Goal: Book appointment/travel/reservation

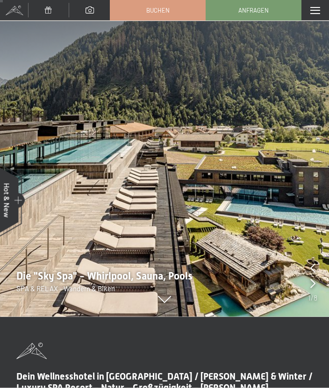
scroll to position [72, 0]
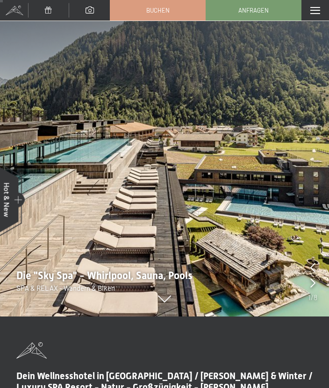
click at [106, 287] on span "SPA & RELAX - Wandern & Biken" at bounding box center [65, 288] width 99 height 8
click at [163, 302] on icon at bounding box center [164, 300] width 13 height 7
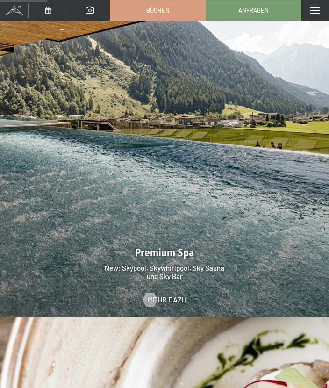
scroll to position [1217, 0]
click at [167, 296] on span "Mehr dazu" at bounding box center [167, 300] width 39 height 10
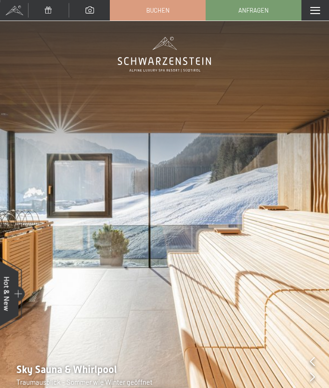
scroll to position [14, 0]
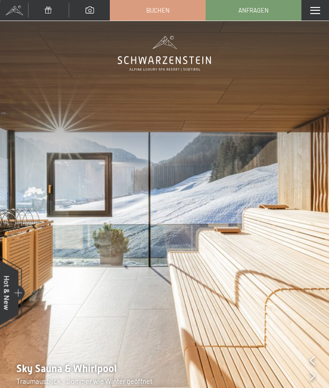
click at [71, 375] on span "Sky Sauna & Whirlpool" at bounding box center [66, 369] width 101 height 12
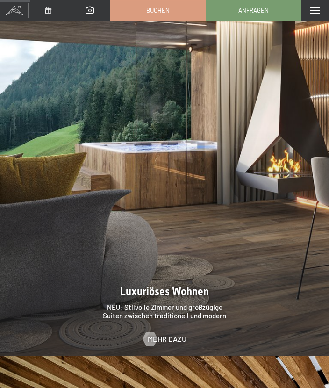
scroll to position [766, 0]
click at [163, 336] on span "Mehr dazu" at bounding box center [167, 339] width 39 height 10
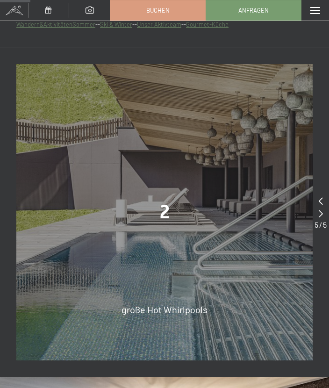
scroll to position [551, 0]
click at [326, 217] on div at bounding box center [321, 213] width 12 height 13
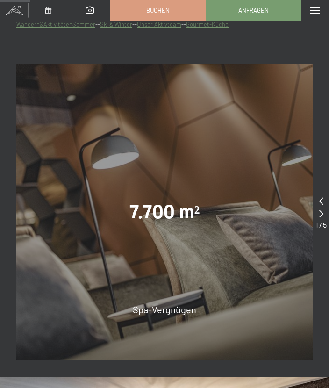
click at [323, 216] on div at bounding box center [321, 213] width 11 height 13
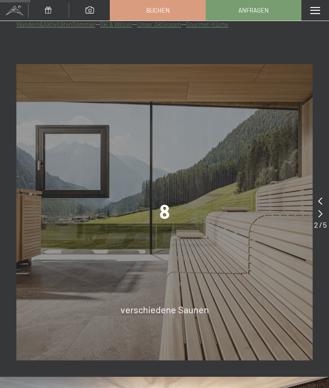
click at [320, 213] on icon at bounding box center [321, 213] width 4 height 7
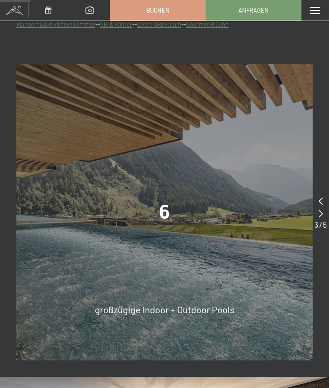
click at [318, 212] on div at bounding box center [321, 213] width 12 height 13
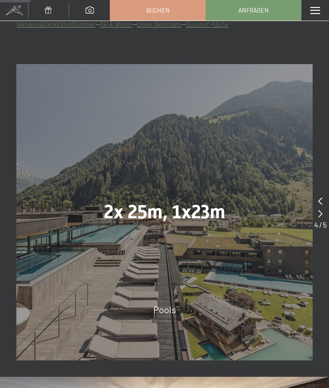
click at [317, 212] on div at bounding box center [320, 213] width 13 height 13
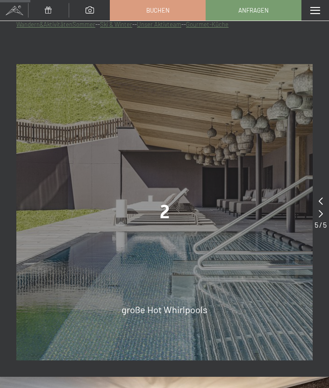
click at [318, 211] on div at bounding box center [321, 213] width 12 height 13
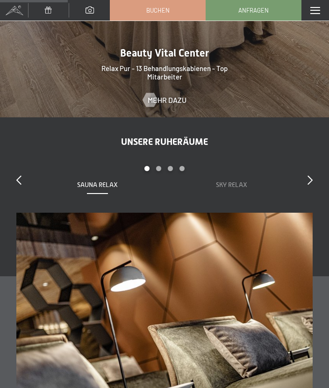
scroll to position [1228, 0]
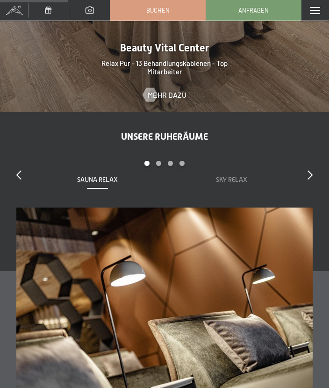
click at [95, 179] on span "Sauna Relax" at bounding box center [97, 179] width 41 height 7
click at [21, 172] on icon at bounding box center [18, 174] width 5 height 9
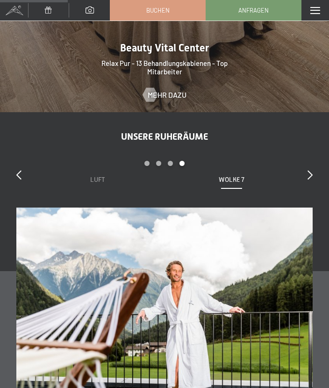
click at [21, 170] on icon at bounding box center [18, 174] width 5 height 9
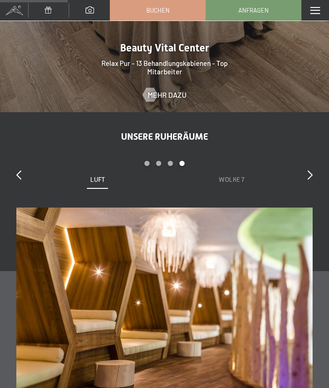
click at [20, 174] on icon at bounding box center [18, 174] width 5 height 9
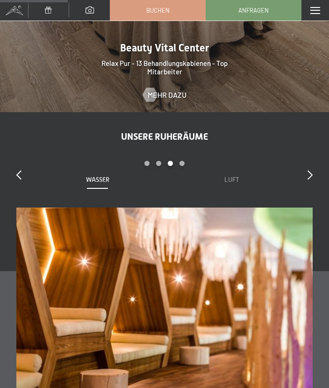
click at [22, 172] on icon at bounding box center [18, 174] width 5 height 9
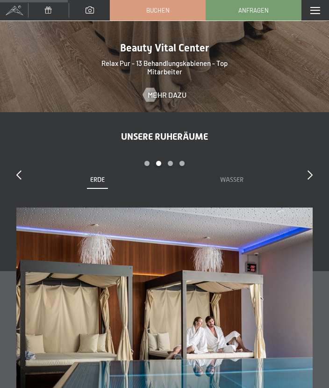
click at [21, 172] on icon at bounding box center [18, 174] width 5 height 9
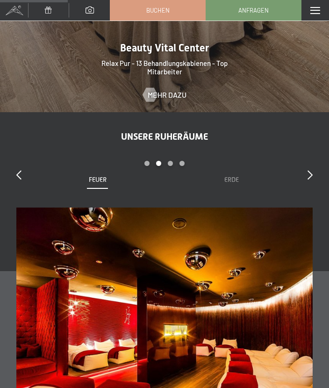
click at [17, 163] on div "slide 3 to 4 of 7 Sauna Relax Sky Relax Feuer Erde Wasser Luft Wolke 7" at bounding box center [164, 184] width 297 height 47
click at [20, 176] on icon at bounding box center [18, 174] width 5 height 9
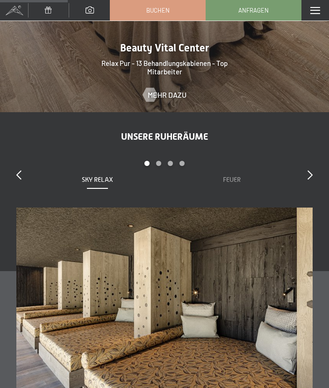
click at [17, 174] on icon at bounding box center [18, 174] width 5 height 9
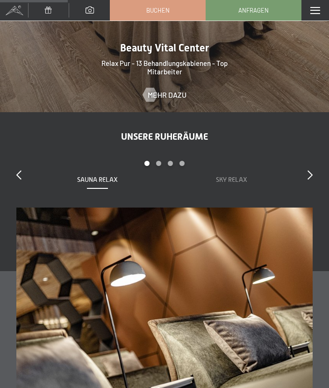
click at [19, 175] on icon at bounding box center [18, 174] width 5 height 9
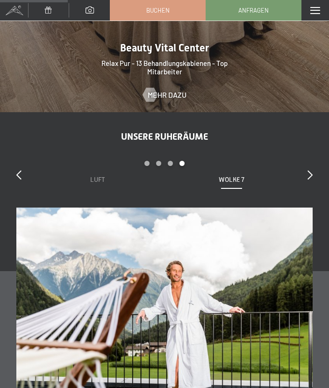
click at [16, 174] on icon at bounding box center [18, 174] width 5 height 9
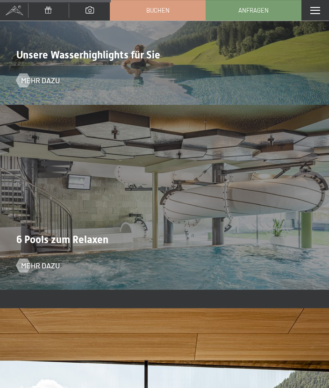
scroll to position [2007, 0]
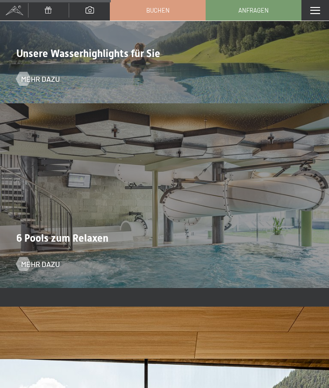
click at [39, 260] on span "Mehr dazu" at bounding box center [40, 264] width 39 height 10
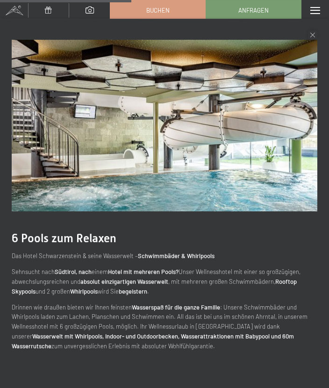
scroll to position [2392, 0]
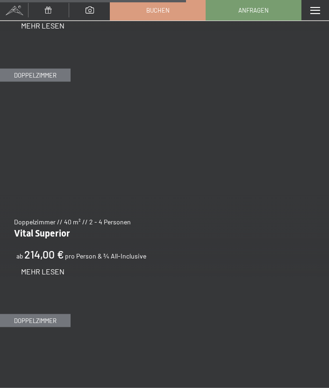
scroll to position [2425, 0]
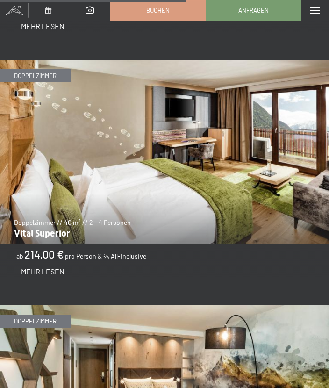
click at [56, 203] on img at bounding box center [164, 152] width 329 height 185
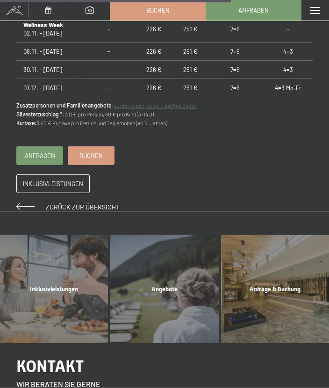
scroll to position [877, 0]
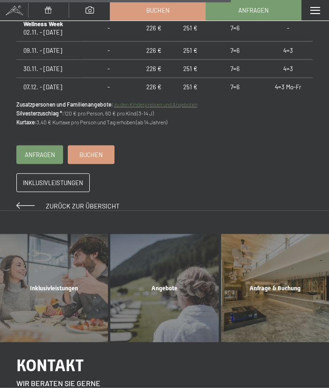
click at [163, 288] on div "Angebote Mehr erfahren" at bounding box center [164, 288] width 110 height 108
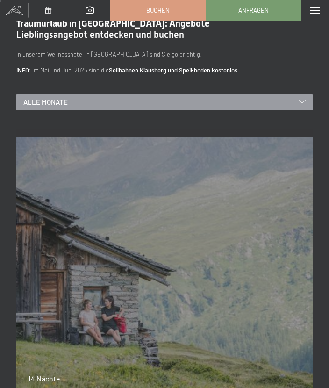
click at [32, 283] on div "21.09.–[DATE] 27.06.–[DATE] 29.08.–[DATE] 14 Nächte Bleibe 14, zahle 13 Details…" at bounding box center [164, 285] width 297 height 312
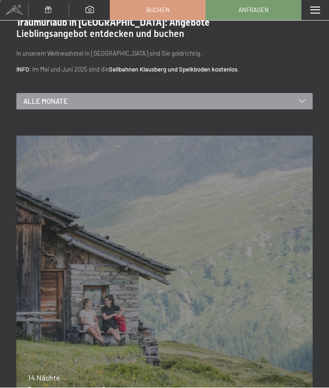
scroll to position [21, 0]
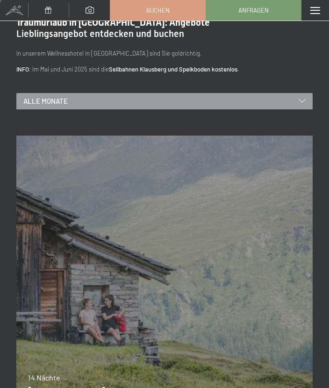
click at [47, 103] on span "Alle Monate" at bounding box center [45, 101] width 44 height 10
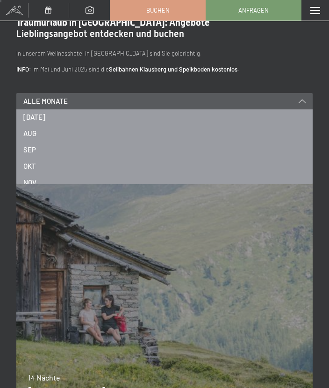
scroll to position [110, 0]
click at [30, 173] on span "NOV" at bounding box center [29, 174] width 13 height 10
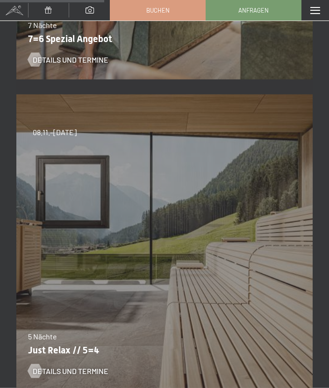
scroll to position [686, 0]
click at [46, 371] on span "Details und Termine" at bounding box center [71, 371] width 76 height 10
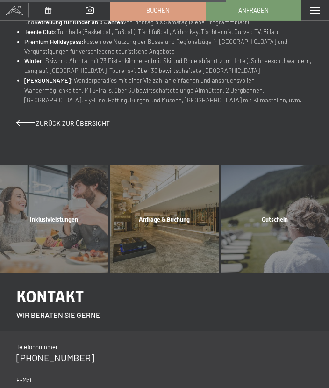
scroll to position [674, 0]
click at [43, 232] on div "Inklusivleistungen Mehr erfahren" at bounding box center [54, 220] width 110 height 108
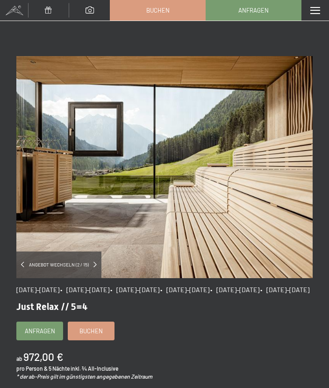
click at [89, 335] on span "Buchen" at bounding box center [91, 331] width 23 height 8
click at [94, 335] on span "Buchen" at bounding box center [91, 331] width 23 height 8
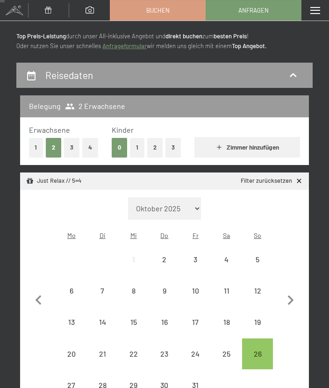
scroll to position [51, 0]
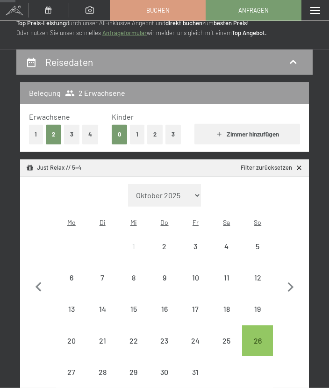
click at [290, 284] on icon "button" at bounding box center [291, 288] width 6 height 10
select select "[DATE]"
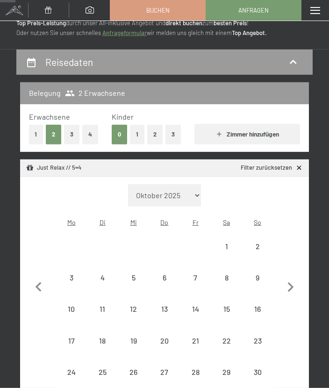
select select "[DATE]"
click at [259, 274] on div "9" at bounding box center [257, 288] width 29 height 29
select select "[DATE]"
click at [196, 306] on div "14" at bounding box center [195, 320] width 29 height 29
select select "[DATE]"
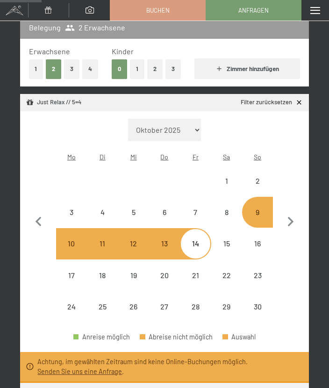
scroll to position [119, 0]
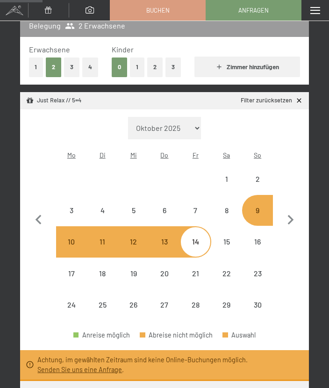
click at [62, 366] on link "Senden Sie uns eine Anfrage" at bounding box center [79, 370] width 85 height 8
select select "2025-11-01"
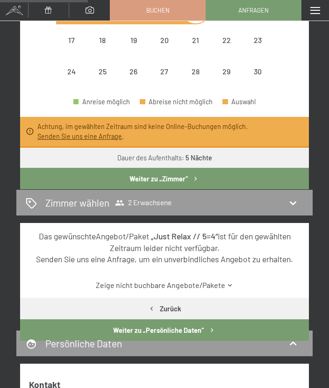
scroll to position [354, 0]
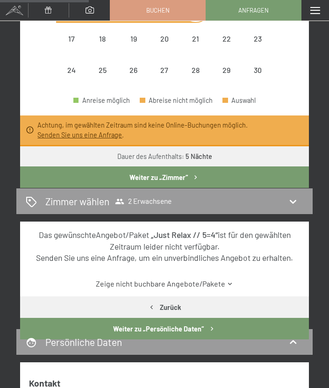
click at [65, 167] on button "Weiter zu „Zimmer“" at bounding box center [164, 178] width 289 height 22
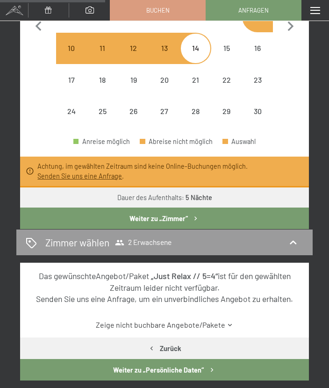
scroll to position [313, 0]
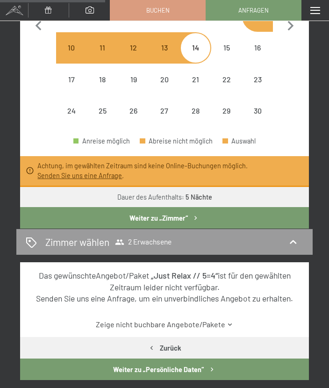
click at [94, 208] on button "Weiter zu „Zimmer“" at bounding box center [164, 218] width 289 height 22
click at [151, 243] on span "2 Erwachsene" at bounding box center [143, 242] width 57 height 9
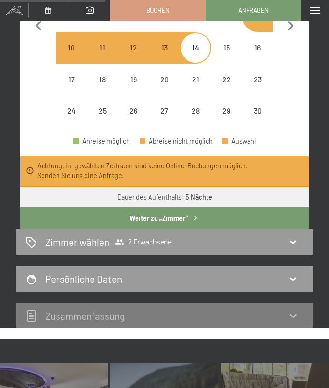
click at [291, 248] on div "Zimmer wählen 2 Erwachsene" at bounding box center [165, 242] width 278 height 14
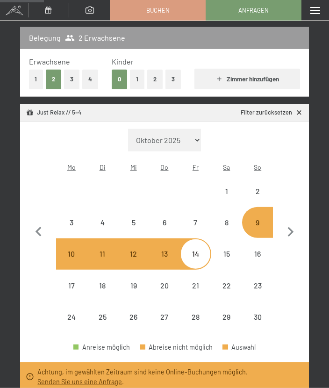
scroll to position [0, 0]
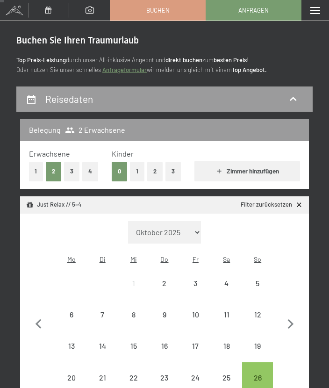
scroll to position [14, 0]
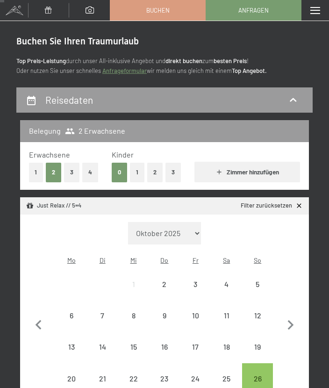
click at [289, 318] on icon "button" at bounding box center [291, 326] width 20 height 20
select select "[DATE]"
click at [229, 312] on div "8" at bounding box center [226, 326] width 29 height 29
select select "[DATE]"
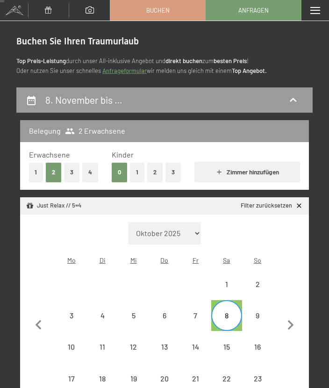
click at [162, 343] on div "13" at bounding box center [164, 357] width 29 height 29
select select "[DATE]"
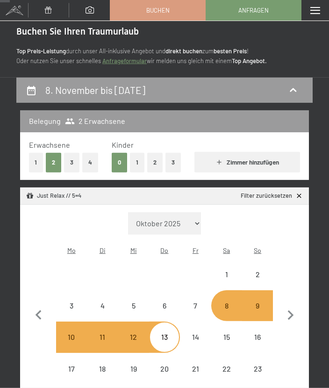
scroll to position [0, 0]
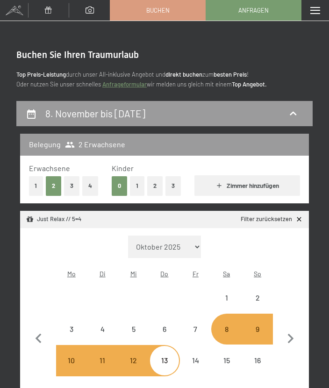
click at [243, 11] on span "Anfragen" at bounding box center [254, 10] width 30 height 8
click at [259, 326] on div "9" at bounding box center [257, 340] width 29 height 29
select select "2025-11-01"
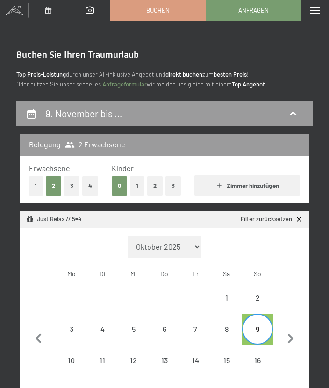
click at [196, 357] on div "14" at bounding box center [195, 371] width 29 height 29
select select "2025-11-01"
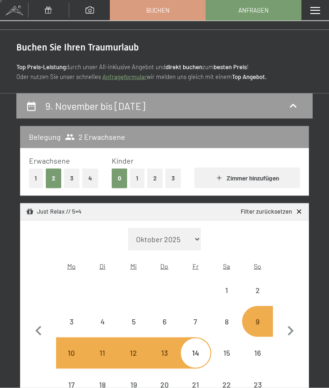
scroll to position [11, 0]
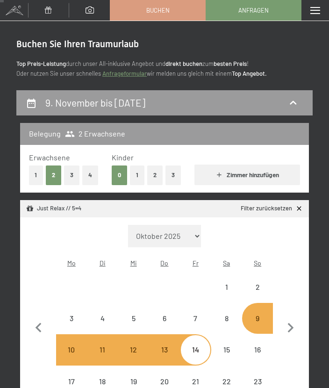
click at [119, 76] on link "Anfrageformular" at bounding box center [124, 73] width 44 height 7
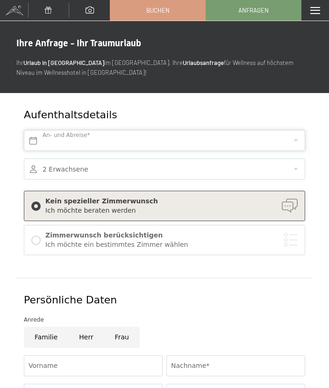
click at [299, 137] on input "text" at bounding box center [165, 140] width 282 height 21
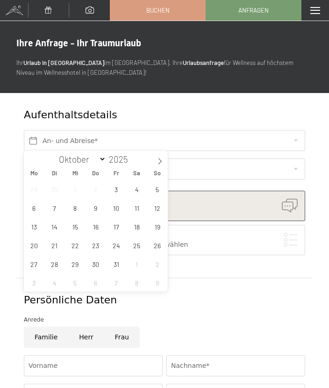
click at [159, 162] on icon at bounding box center [160, 161] width 7 height 7
select select "10"
click at [159, 209] on span "9" at bounding box center [157, 208] width 18 height 18
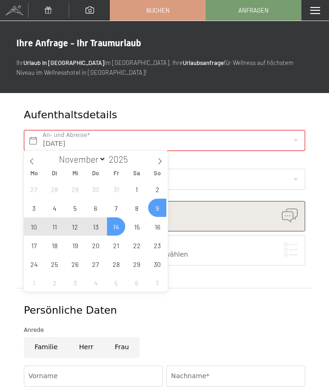
click at [116, 228] on span "14" at bounding box center [116, 227] width 18 height 18
type input "[DATE] - [DATE]"
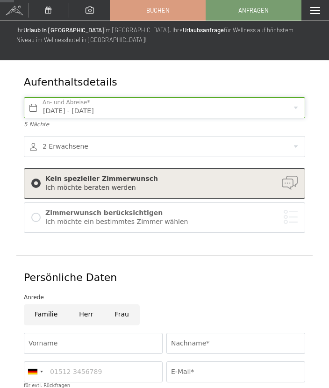
scroll to position [34, 0]
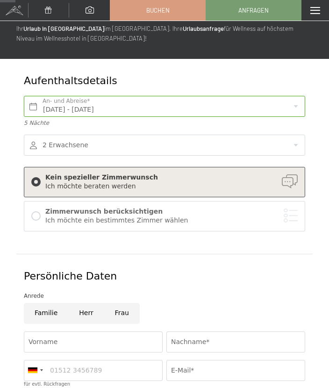
click at [36, 213] on div at bounding box center [35, 216] width 9 height 9
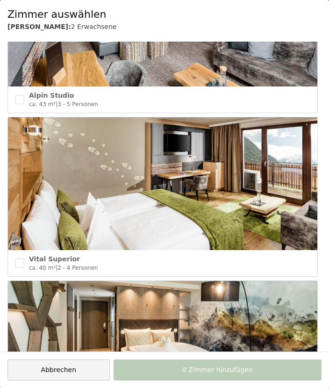
scroll to position [1245, 0]
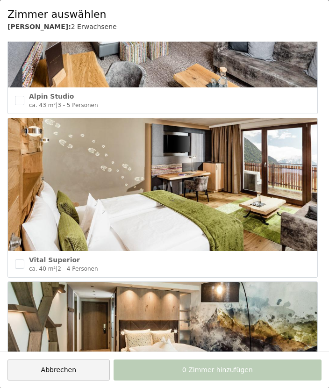
click at [20, 260] on input "checkbox" at bounding box center [19, 264] width 9 height 9
checkbox input "true"
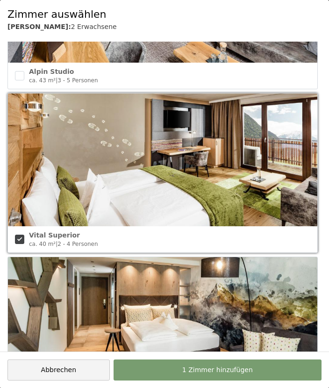
scroll to position [1270, 0]
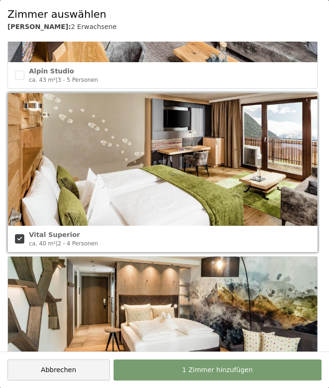
click at [175, 381] on button "1 Zimmer hinzufügen" at bounding box center [218, 370] width 208 height 21
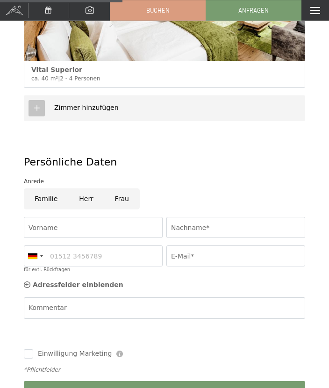
scroll to position [345, 0]
click at [119, 197] on input "Frau" at bounding box center [122, 199] width 36 height 21
radio input "true"
click at [67, 228] on input "Vorname" at bounding box center [93, 227] width 139 height 21
type input "Anneliese"
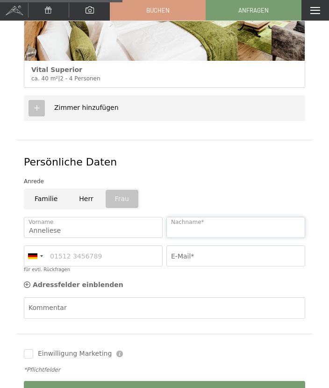
click at [219, 225] on input "Nachname*" at bounding box center [236, 227] width 139 height 21
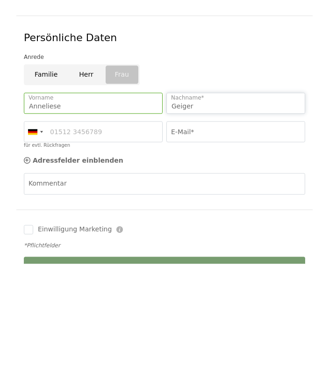
type input "Geiger"
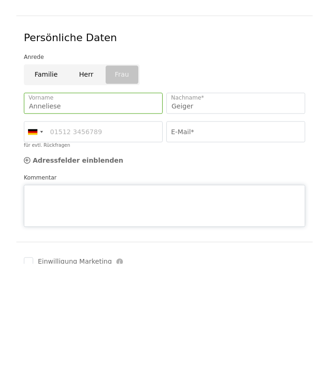
click at [84, 309] on textarea "Kommentar" at bounding box center [165, 330] width 282 height 42
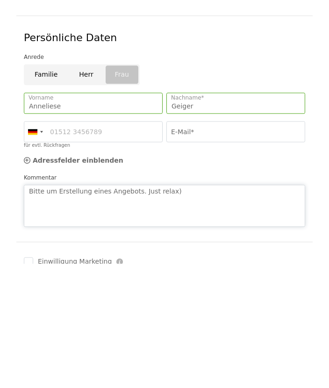
click at [138, 309] on textarea "Bitte um Erstellung eines Angebots. Just relax)" at bounding box center [165, 330] width 282 height 42
click at [137, 309] on textarea "Bitte um Erstellung eines Angebots. Just relax)" at bounding box center [165, 330] width 282 height 42
click at [177, 309] on textarea "Bitte um Erstellung eines Angebots. Just relax)" at bounding box center [165, 330] width 282 height 42
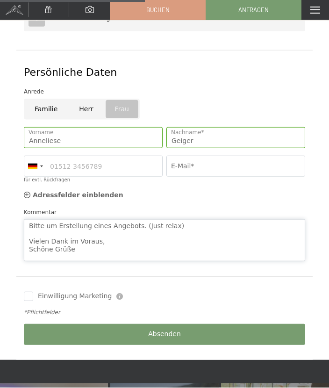
scroll to position [421, 0]
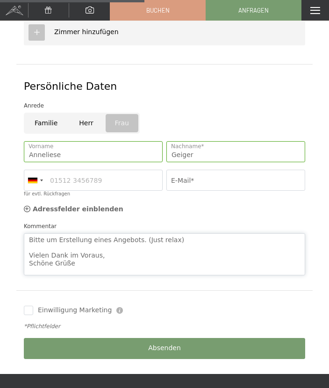
click at [184, 239] on textarea "Bitte um Erstellung eines Angebots. (Just relax) Vielen Dank im Voraus, Schöne …" at bounding box center [165, 254] width 282 height 42
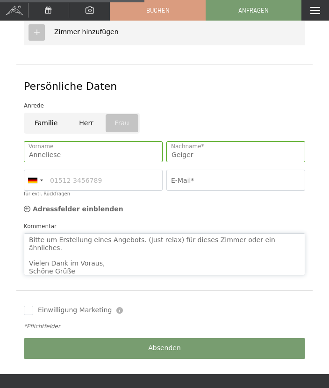
click at [136, 238] on textarea "Bitte um Erstellung eines Angebots. (Just relax) für dieses Zimmer oder ein ähn…" at bounding box center [165, 254] width 282 height 42
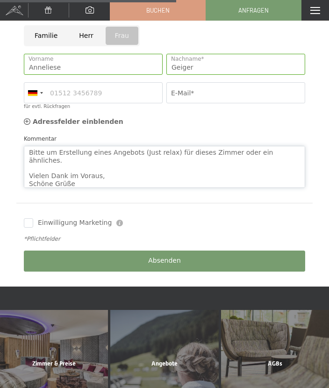
scroll to position [505, 0]
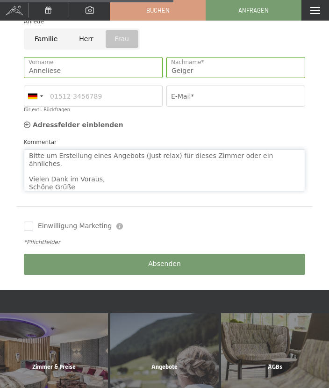
type textarea "Bitte um Erstellung eines Angebots (Just relax) für dieses Zimmer oder ein ähnl…"
click at [30, 223] on input "Einwilligung Marketing" at bounding box center [28, 226] width 9 height 9
checkbox input "true"
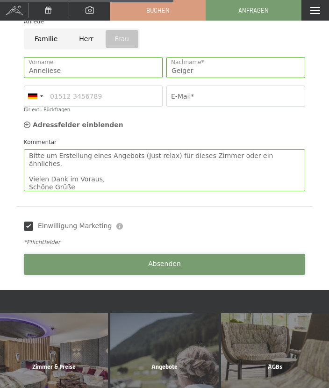
click at [58, 258] on button "Absenden" at bounding box center [165, 264] width 282 height 21
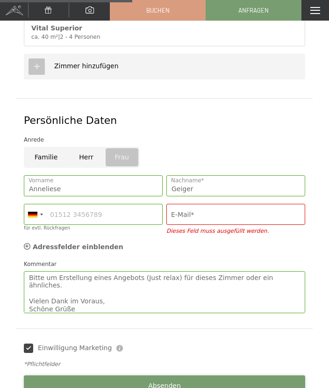
scroll to position [385, 0]
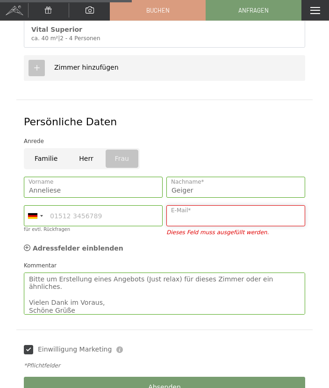
click at [203, 217] on input "E-Mail*" at bounding box center [236, 215] width 139 height 21
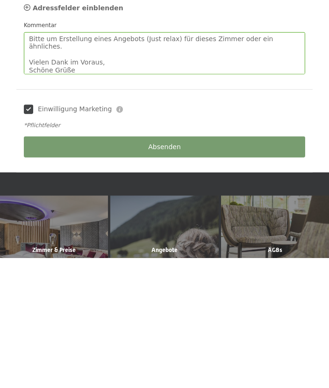
scroll to position [503, 0]
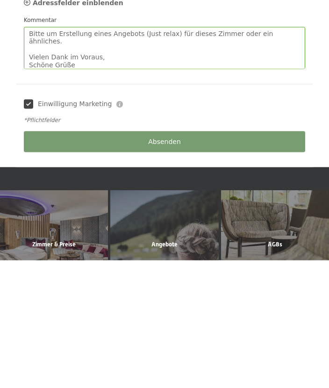
type input "Annelies.geiger@live.com"
click at [53, 255] on div "Absenden" at bounding box center [164, 269] width 285 height 29
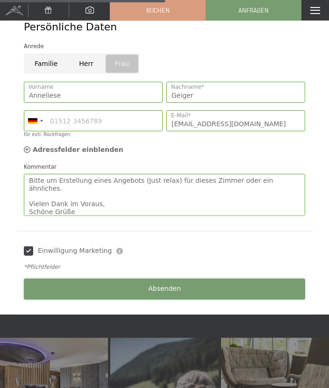
scroll to position [481, 0]
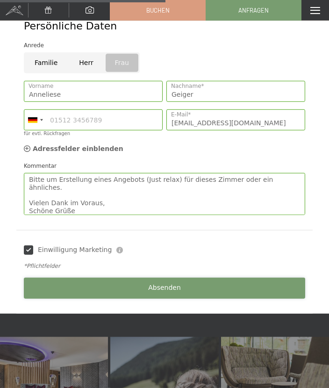
click at [153, 284] on span "Absenden" at bounding box center [164, 288] width 33 height 9
